Goal: Information Seeking & Learning: Learn about a topic

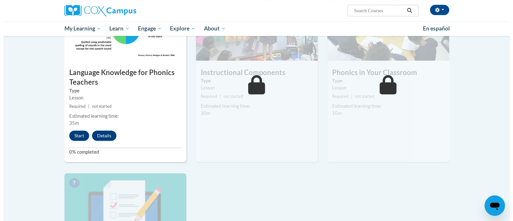
scroll to position [364, 0]
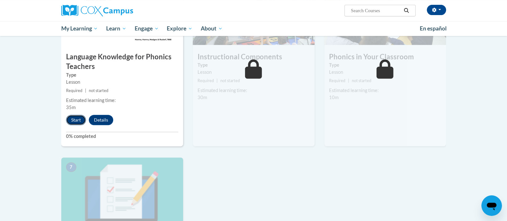
click at [76, 121] on button "Start" at bounding box center [76, 120] width 20 height 10
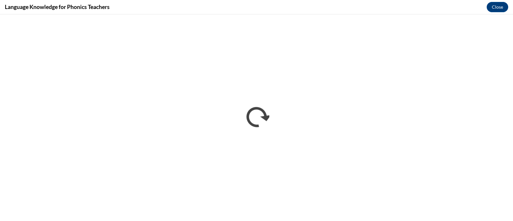
scroll to position [0, 0]
